Goal: Information Seeking & Learning: Learn about a topic

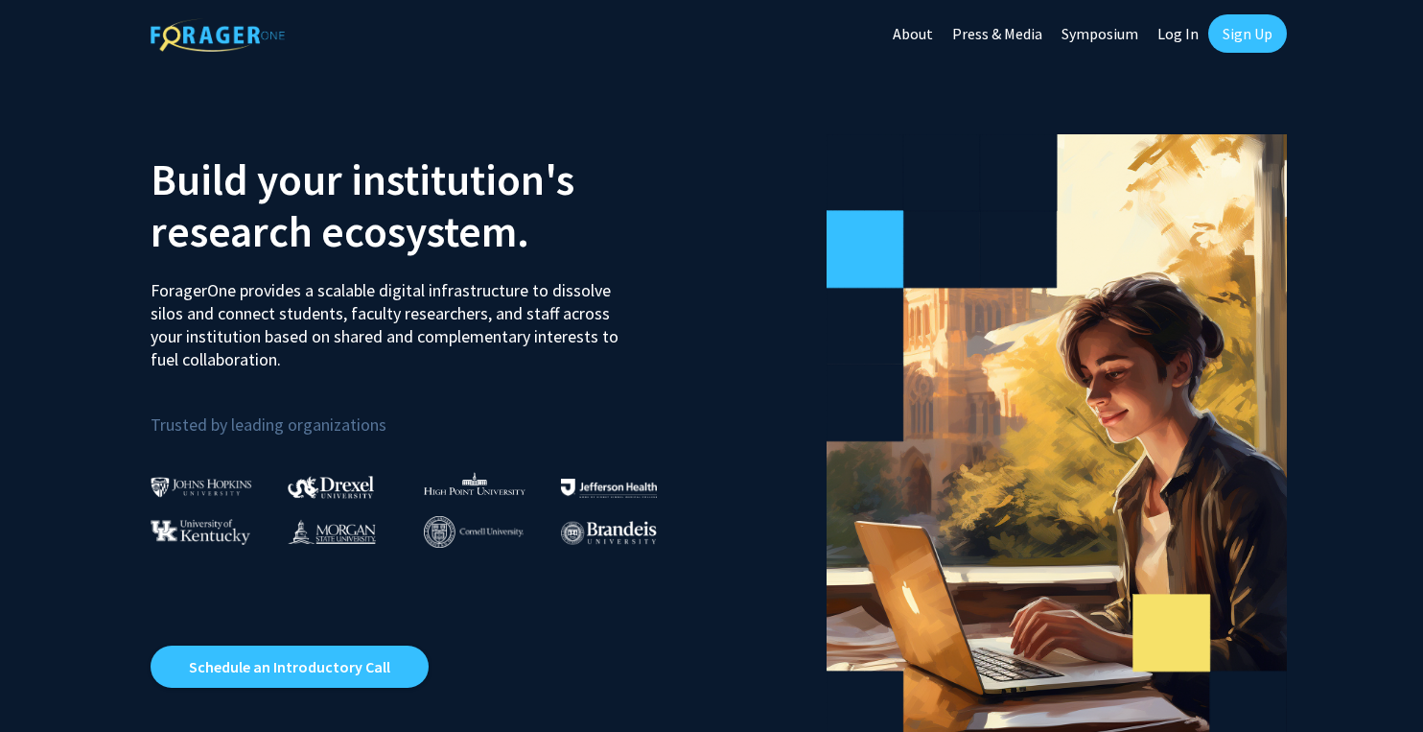
click at [1185, 30] on link "Log In" at bounding box center [1178, 33] width 60 height 67
select select
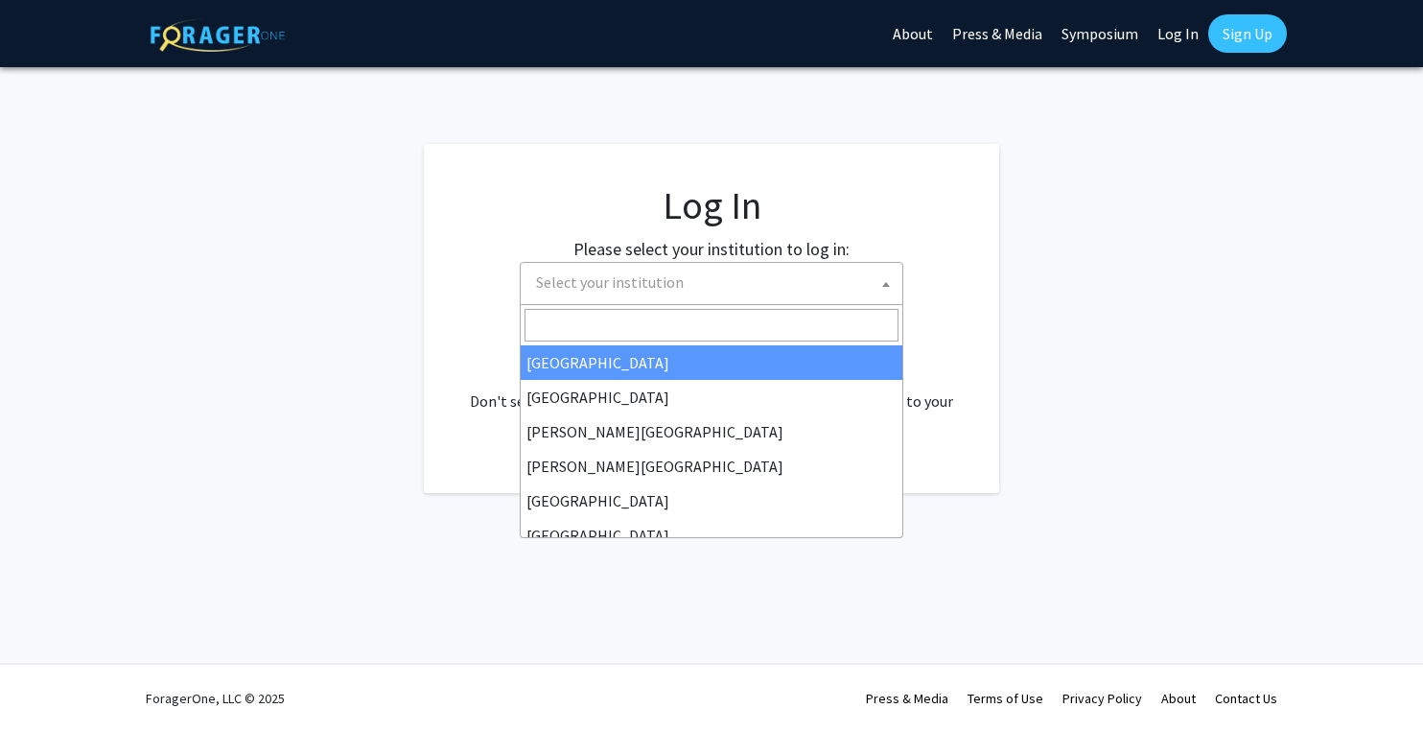
click at [782, 285] on span "Select your institution" at bounding box center [715, 282] width 374 height 39
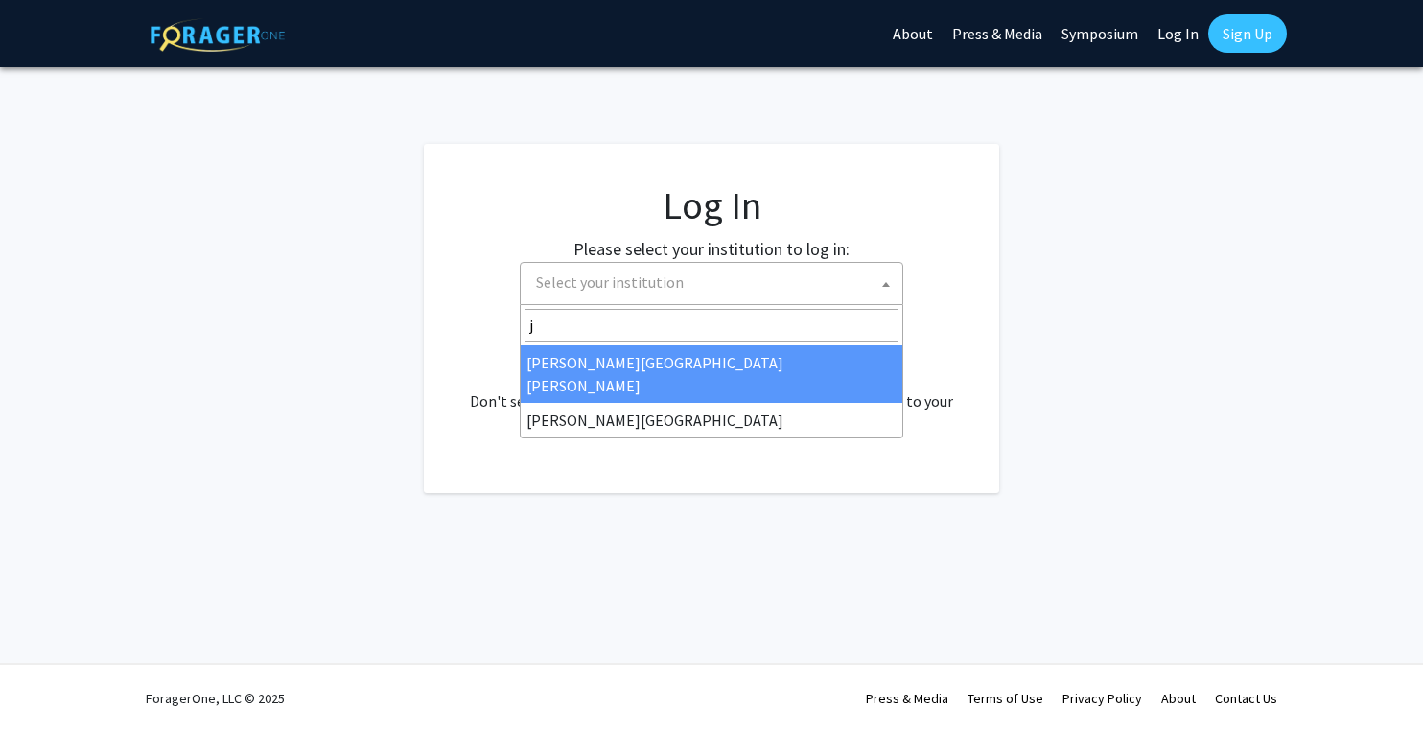
type input "j"
select select "1"
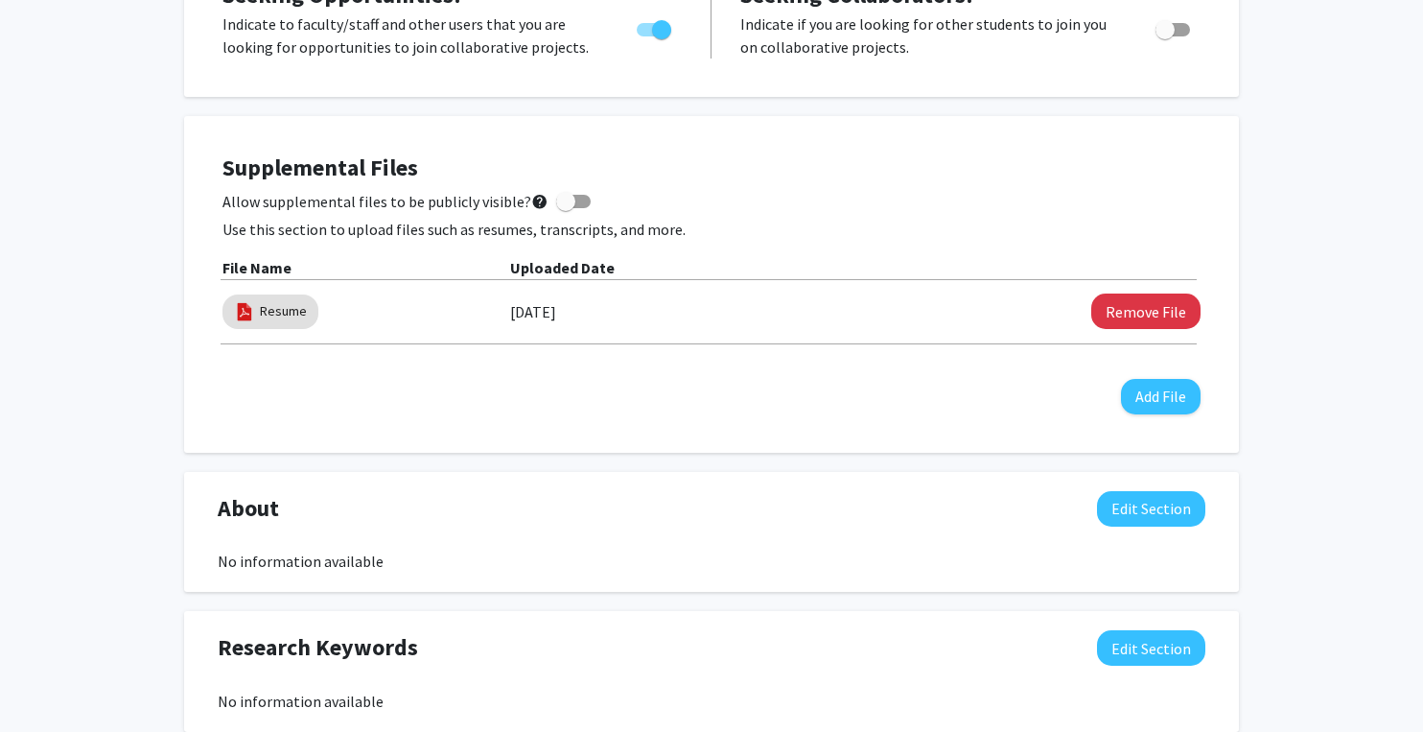
scroll to position [422, 0]
click at [248, 309] on img at bounding box center [244, 310] width 21 height 21
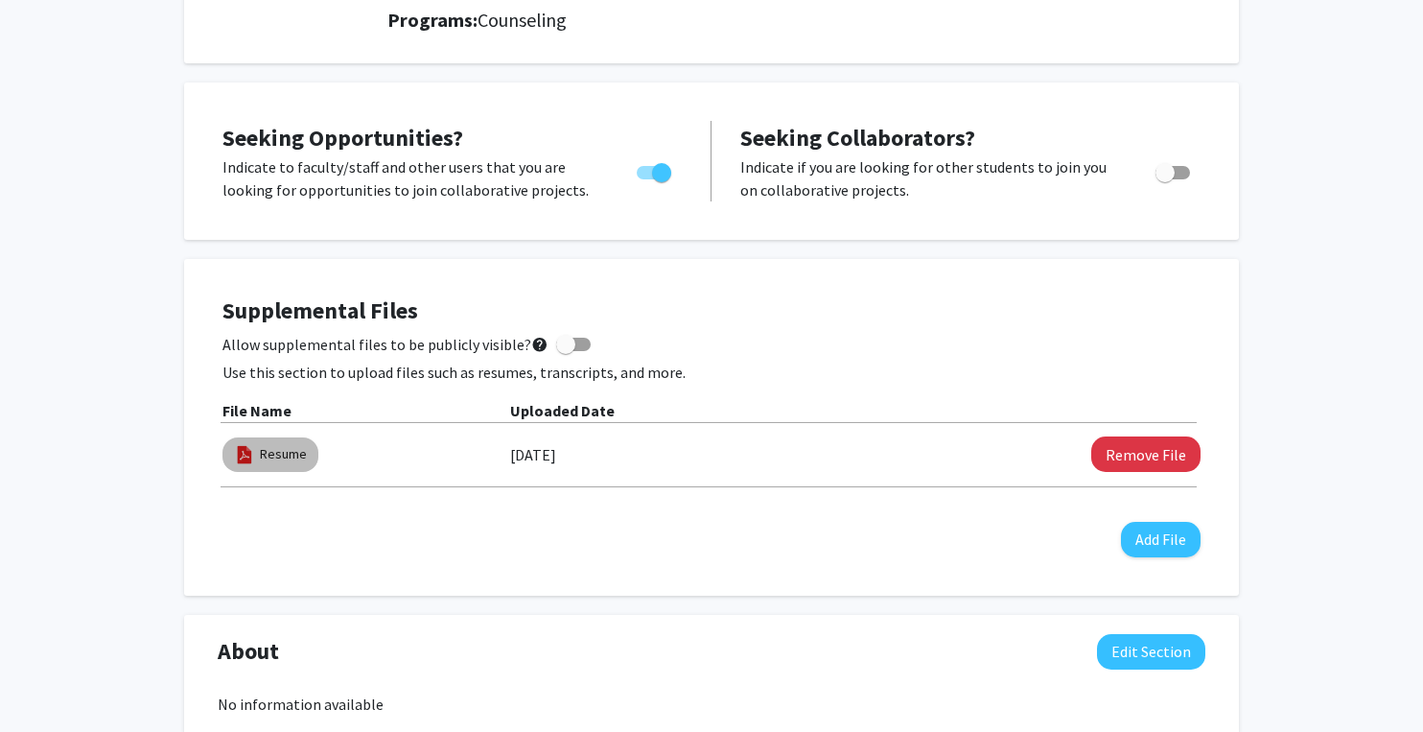
scroll to position [0, 0]
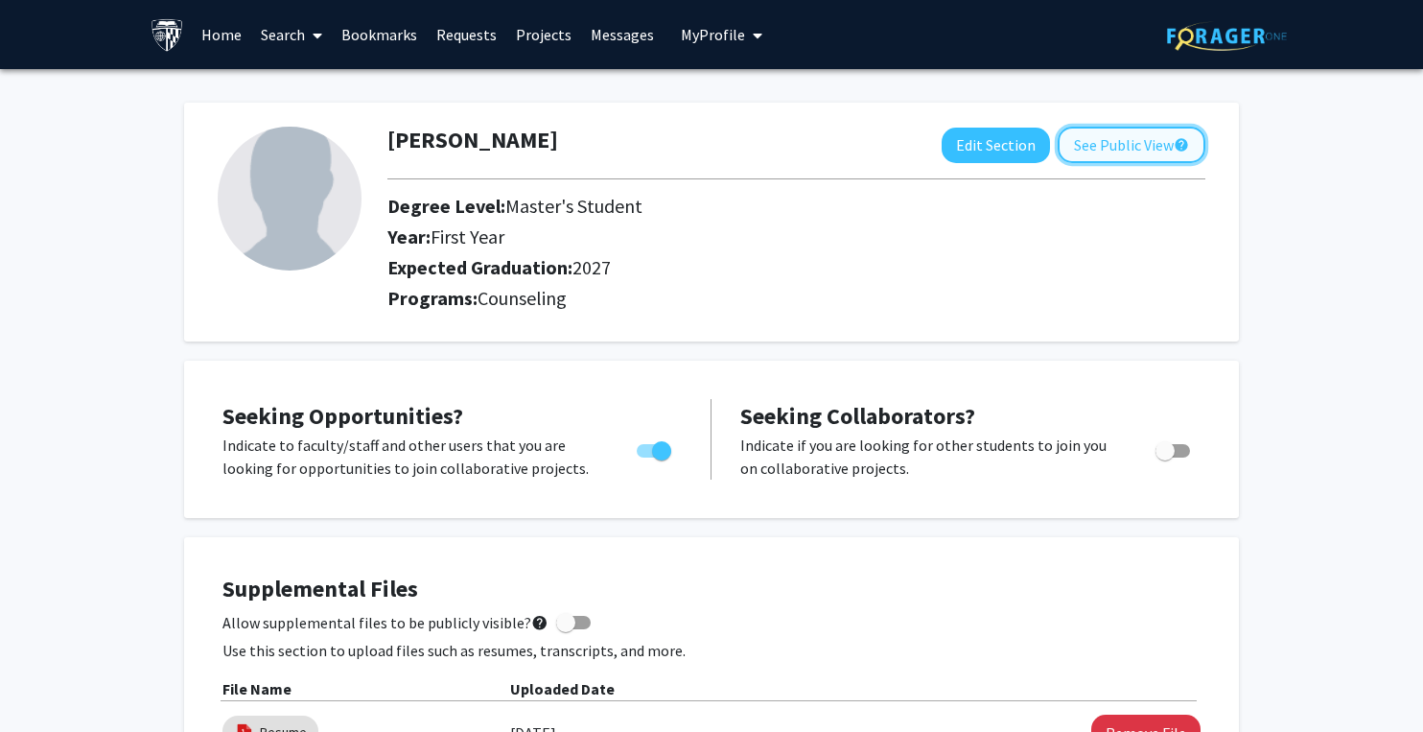
click at [1171, 141] on button "See Public View help" at bounding box center [1132, 145] width 148 height 36
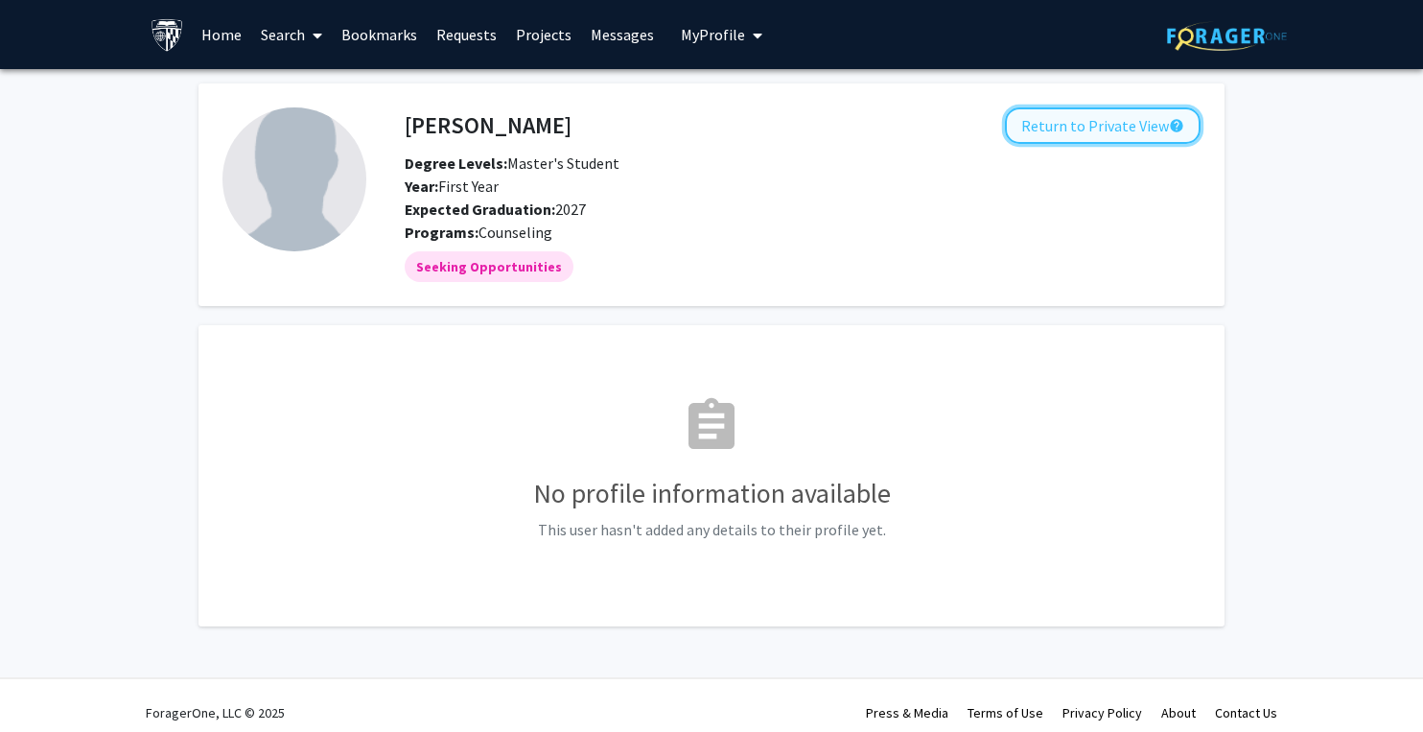
click at [1120, 121] on button "Return to Private View help" at bounding box center [1103, 125] width 196 height 36
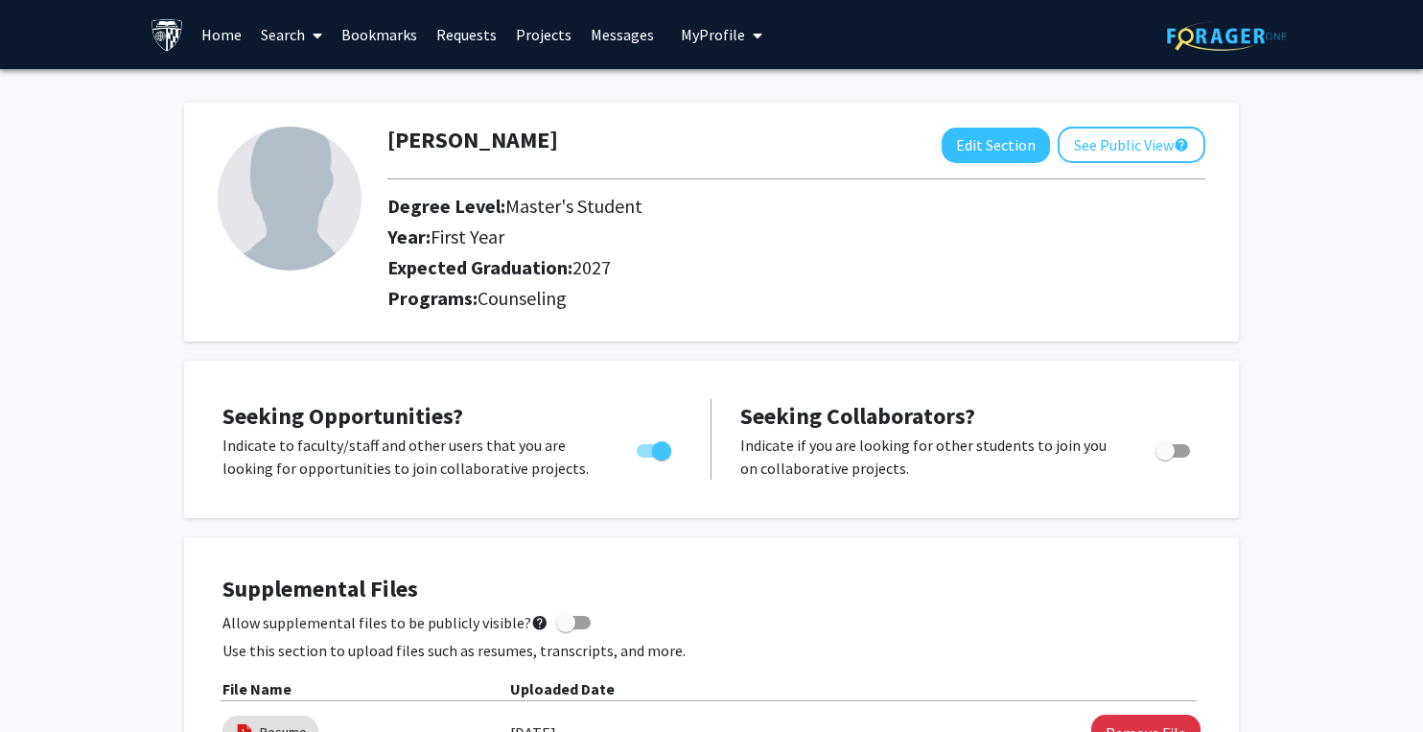
click at [290, 37] on link "Search" at bounding box center [291, 34] width 81 height 67
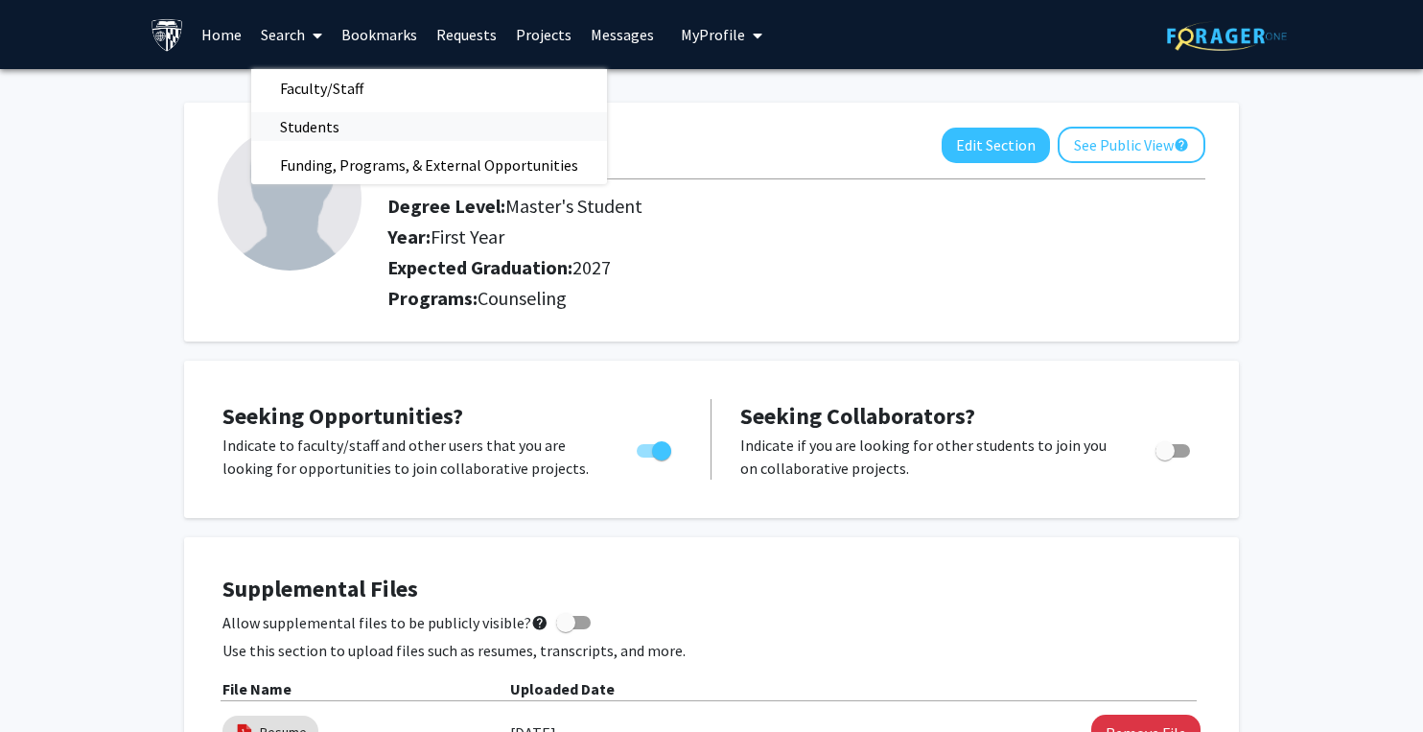
click at [289, 126] on span "Students" at bounding box center [309, 126] width 117 height 38
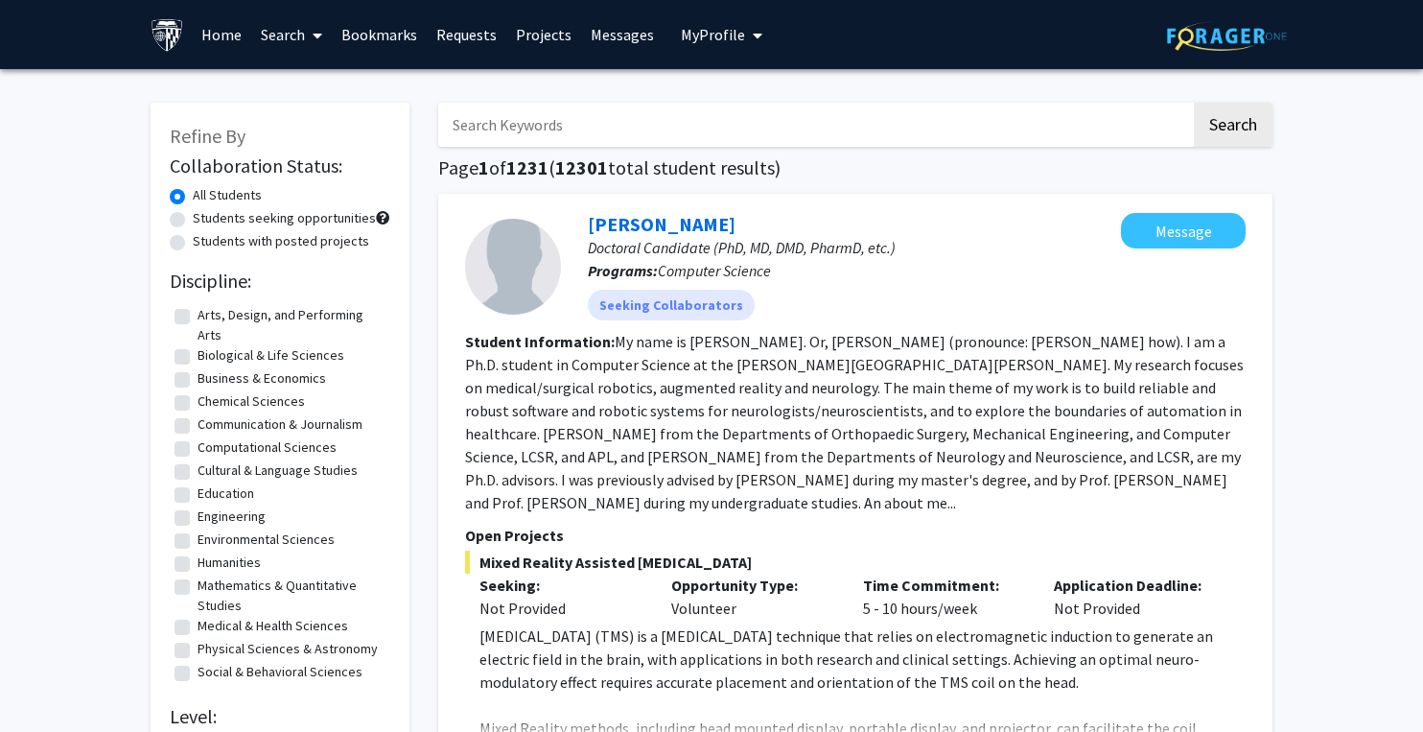
click at [294, 43] on link "Search" at bounding box center [291, 34] width 81 height 67
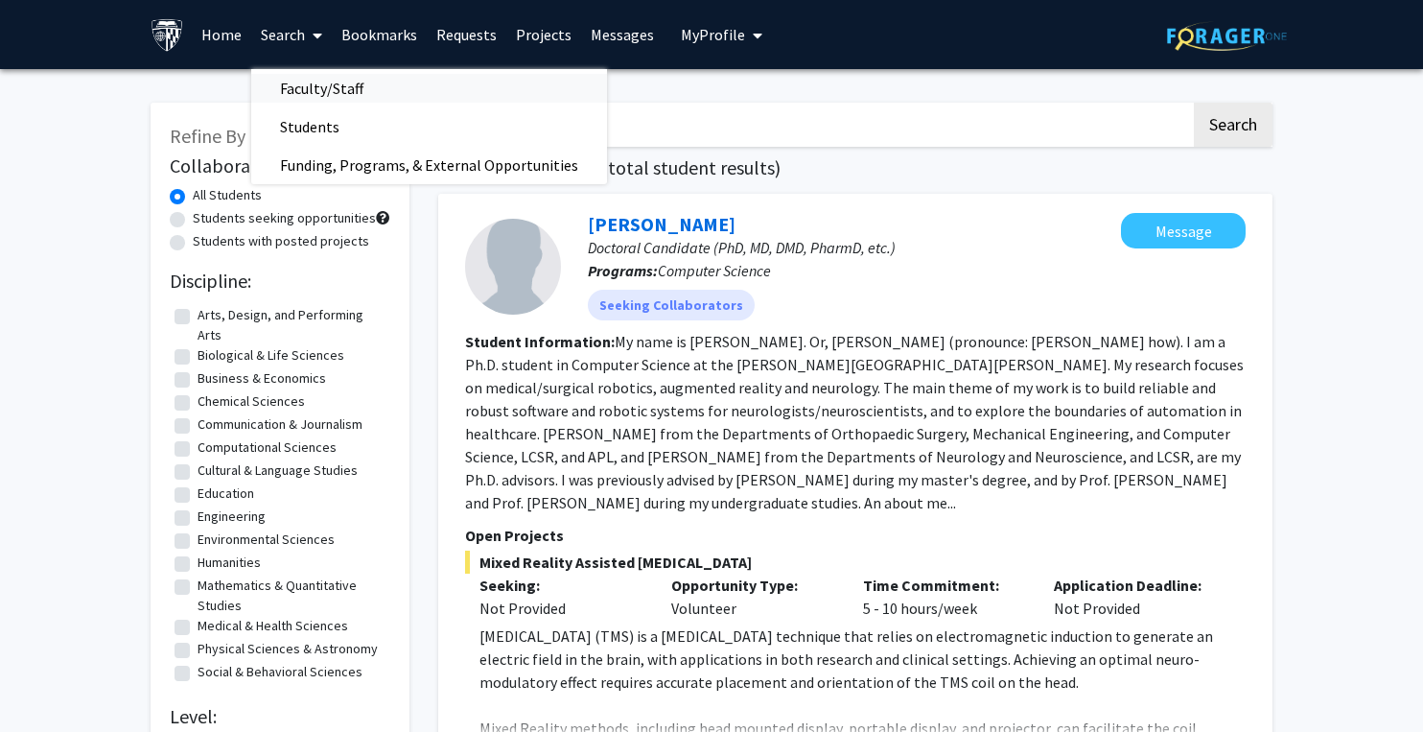
click at [301, 87] on span "Faculty/Staff" at bounding box center [321, 88] width 141 height 38
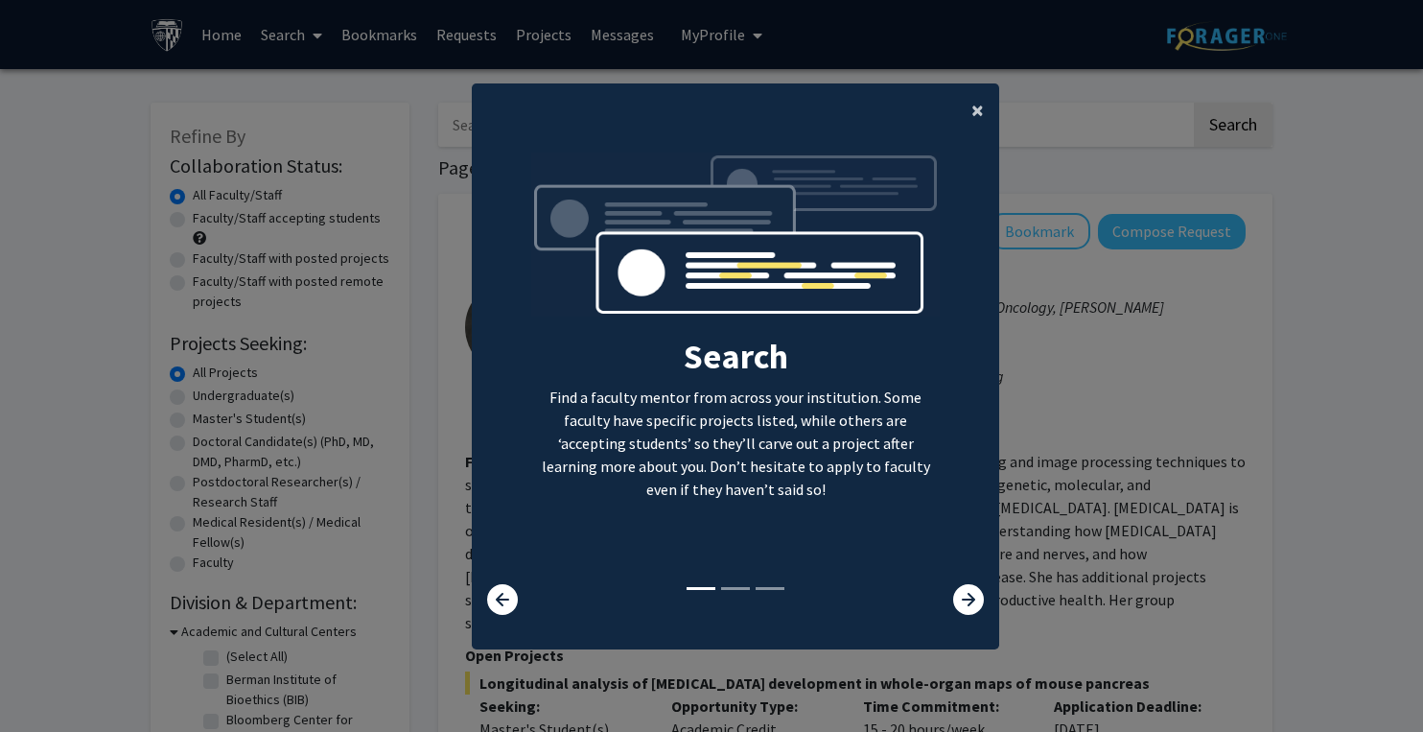
click at [976, 106] on span "×" at bounding box center [978, 110] width 12 height 30
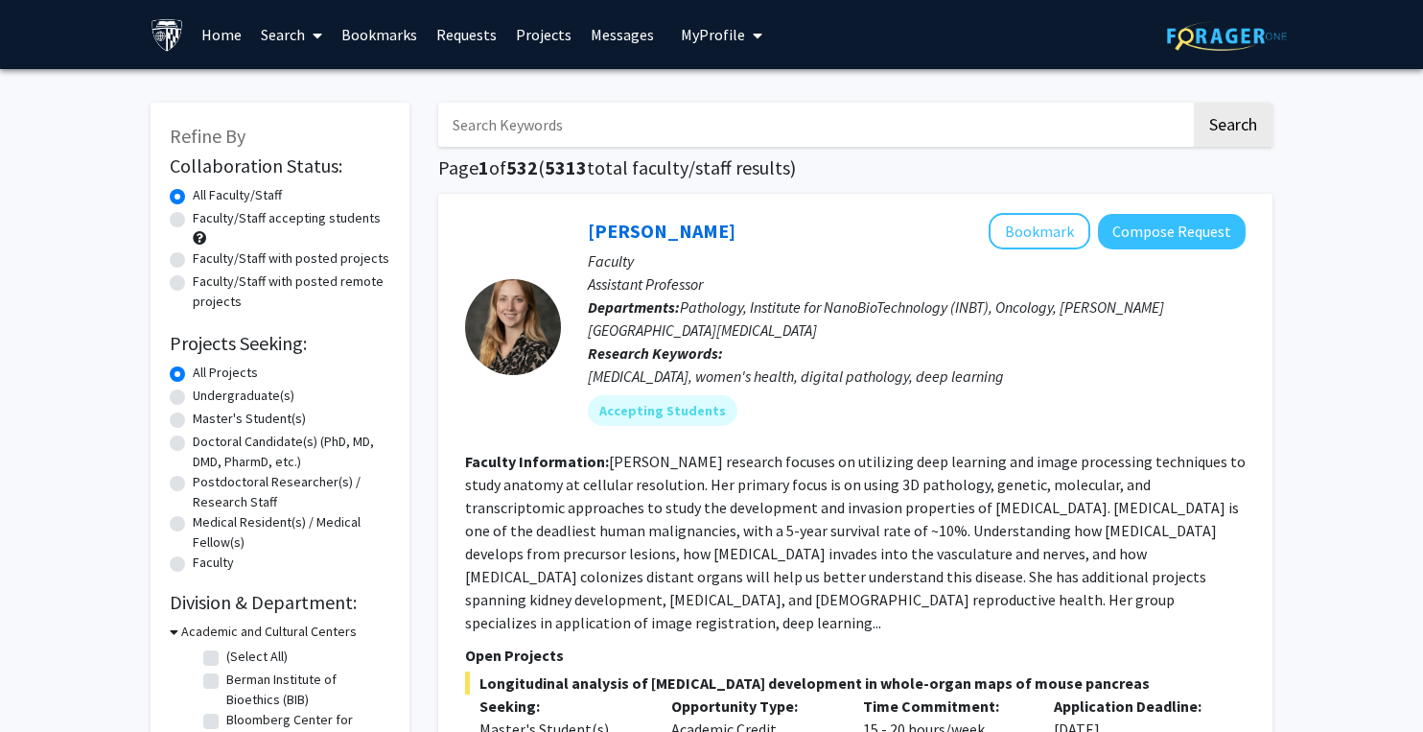
click at [713, 111] on input "Search Keywords" at bounding box center [814, 125] width 753 height 44
type input "neuroscience"
click at [1194, 103] on button "Search" at bounding box center [1233, 125] width 79 height 44
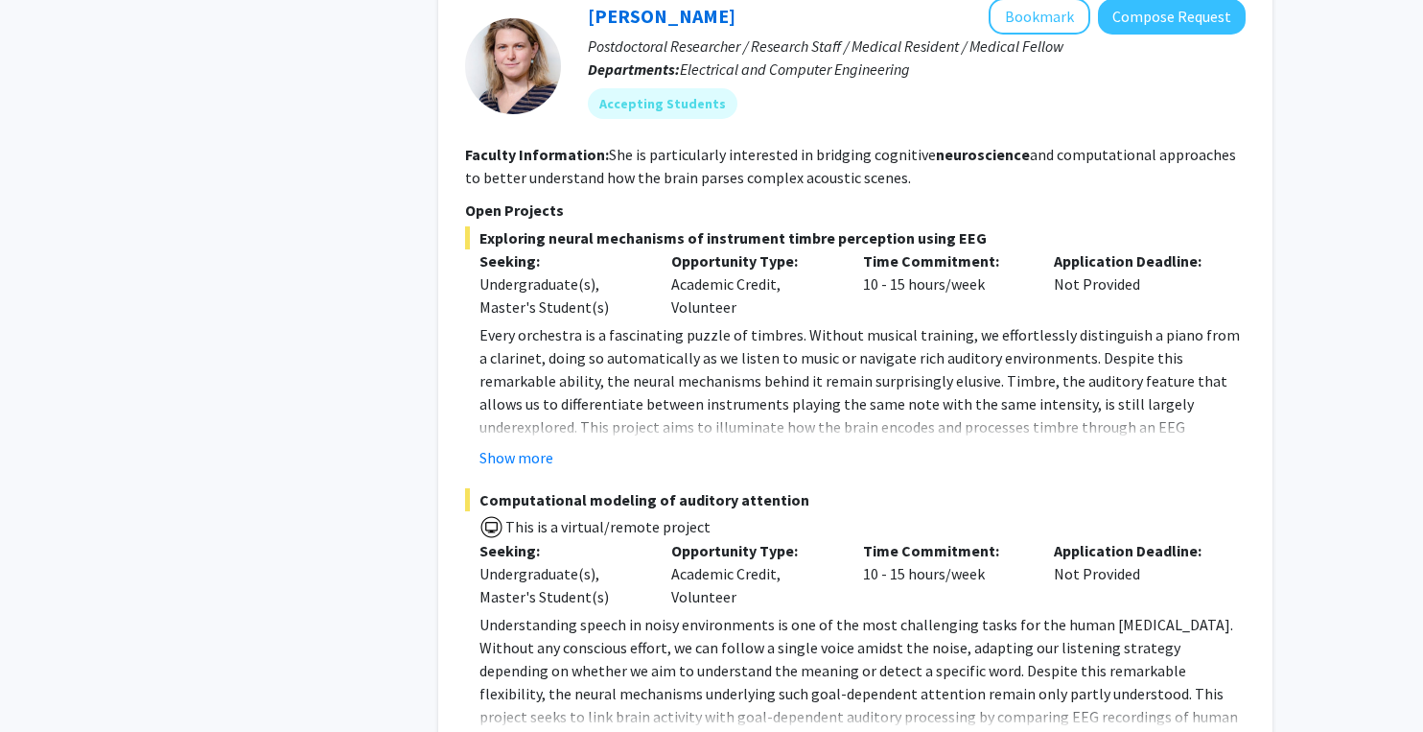
scroll to position [2298, 0]
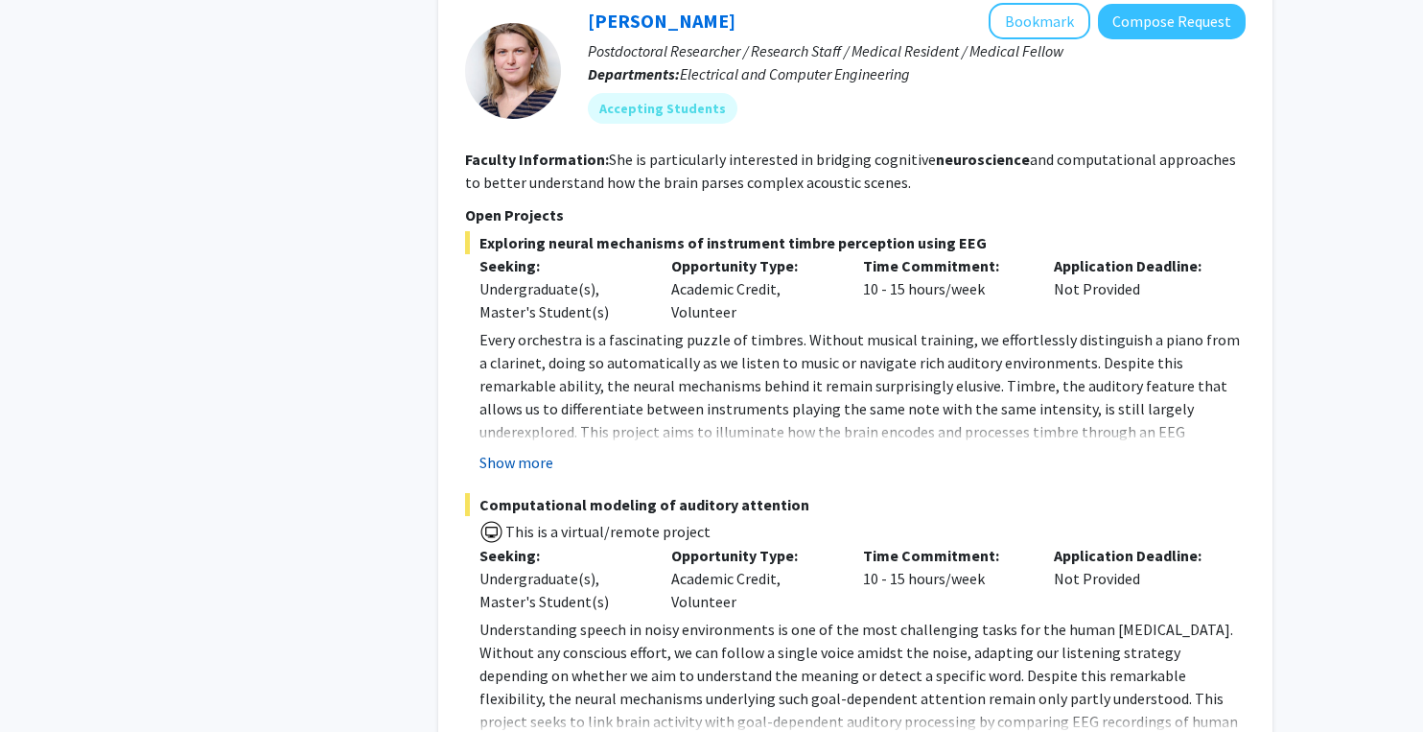
click at [519, 451] on button "Show more" at bounding box center [517, 462] width 74 height 23
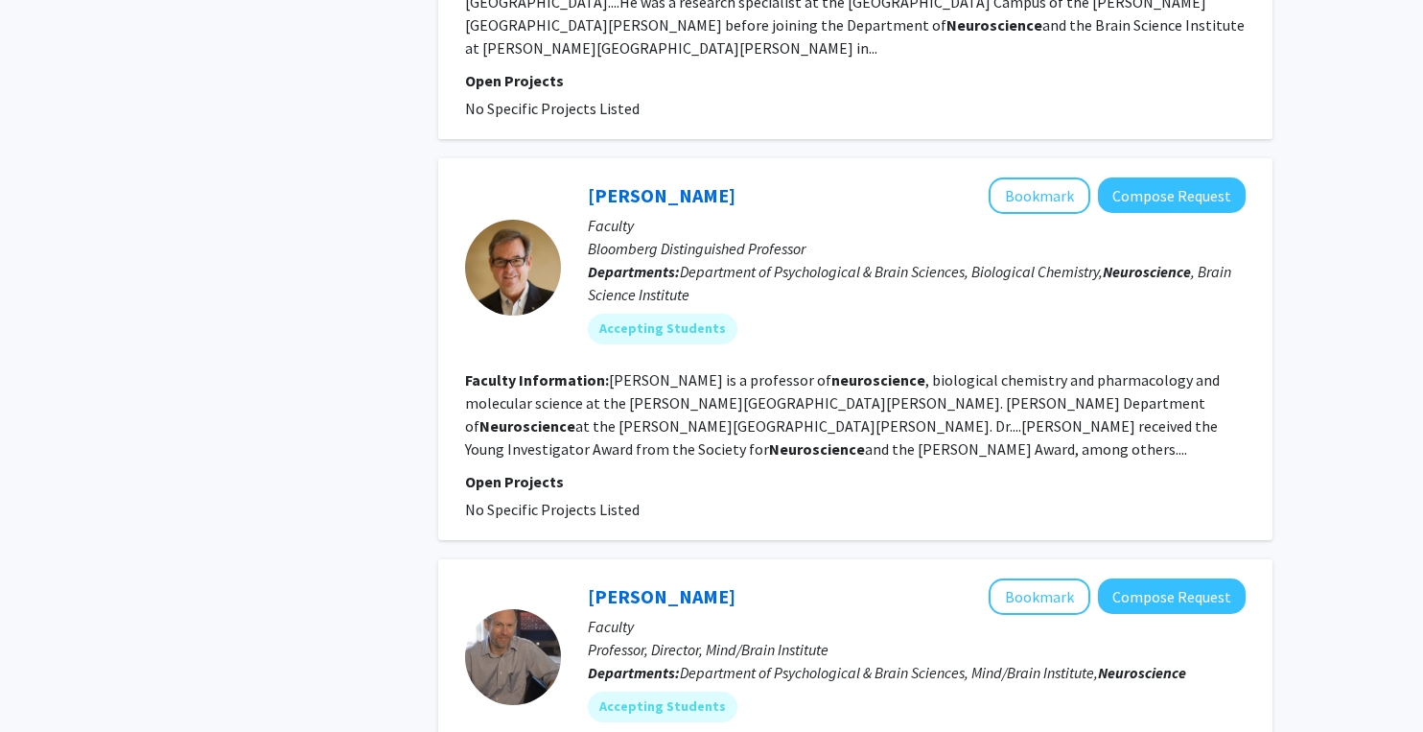
scroll to position [4160, 0]
